Goal: Task Accomplishment & Management: Complete application form

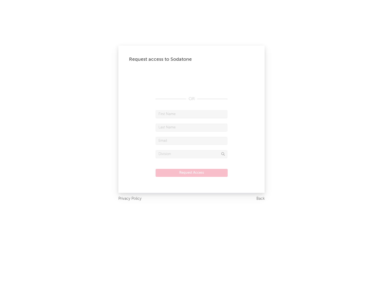
click at [192, 114] on input "text" at bounding box center [192, 114] width 72 height 8
type input "[PERSON_NAME]"
click at [192, 127] on input "text" at bounding box center [192, 127] width 72 height 8
type input "[PERSON_NAME]"
click at [192, 140] on input "text" at bounding box center [192, 141] width 72 height 8
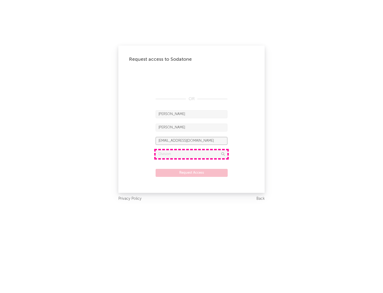
type input "[EMAIL_ADDRESS][DOMAIN_NAME]"
click at [192, 154] on input "text" at bounding box center [192, 154] width 72 height 8
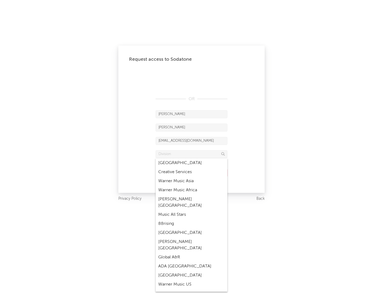
click at [192, 210] on div "Music All Stars" at bounding box center [192, 214] width 72 height 9
type input "Music All Stars"
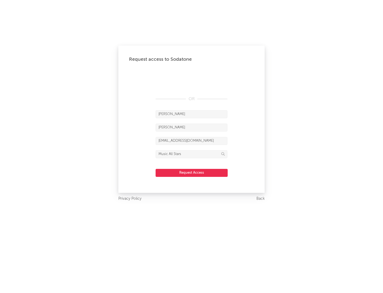
click at [192, 172] on button "Request Access" at bounding box center [192, 173] width 72 height 8
